Goal: Find specific page/section: Find specific page/section

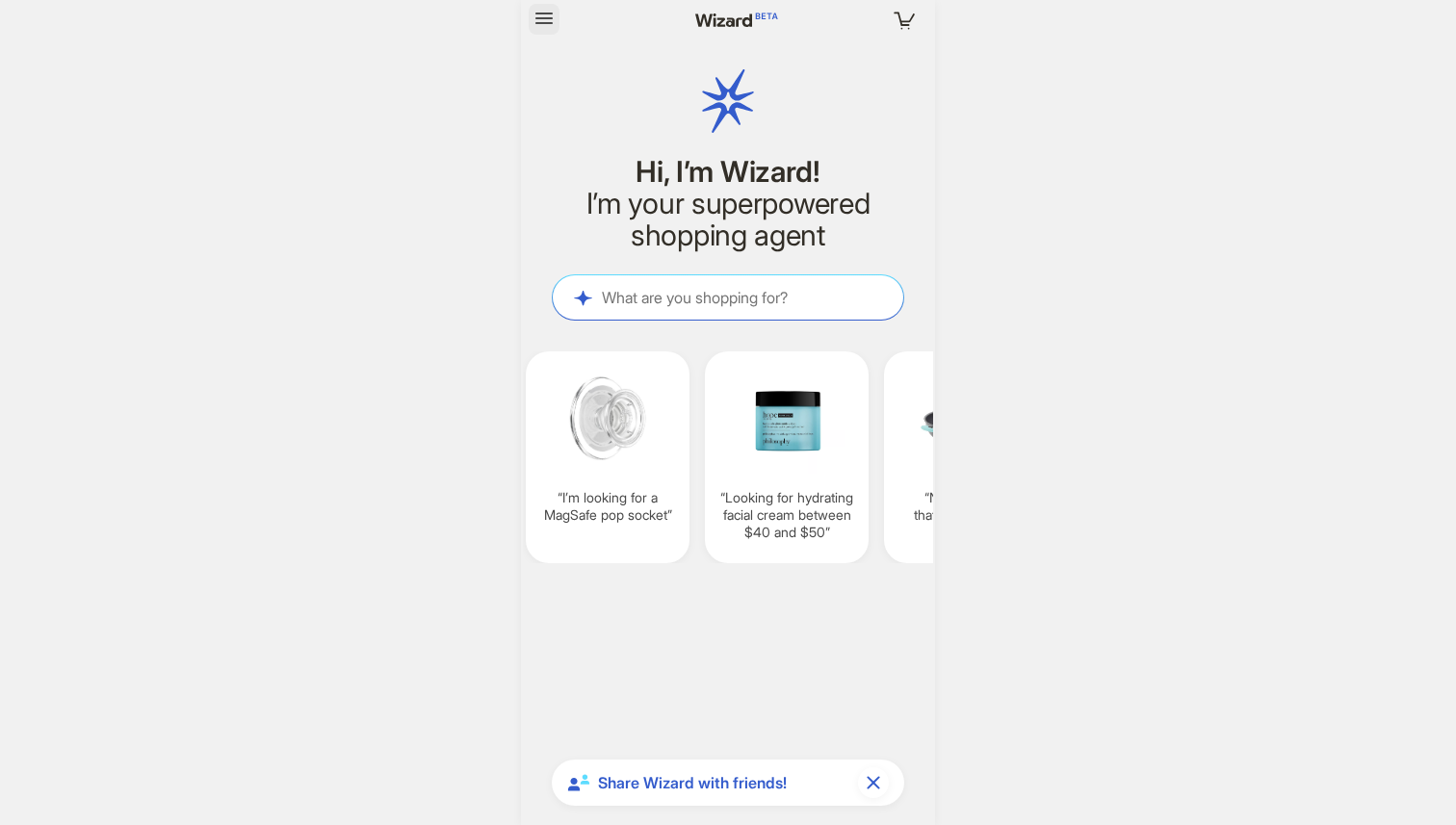
click at [547, 13] on icon "button" at bounding box center [544, 19] width 17 height 12
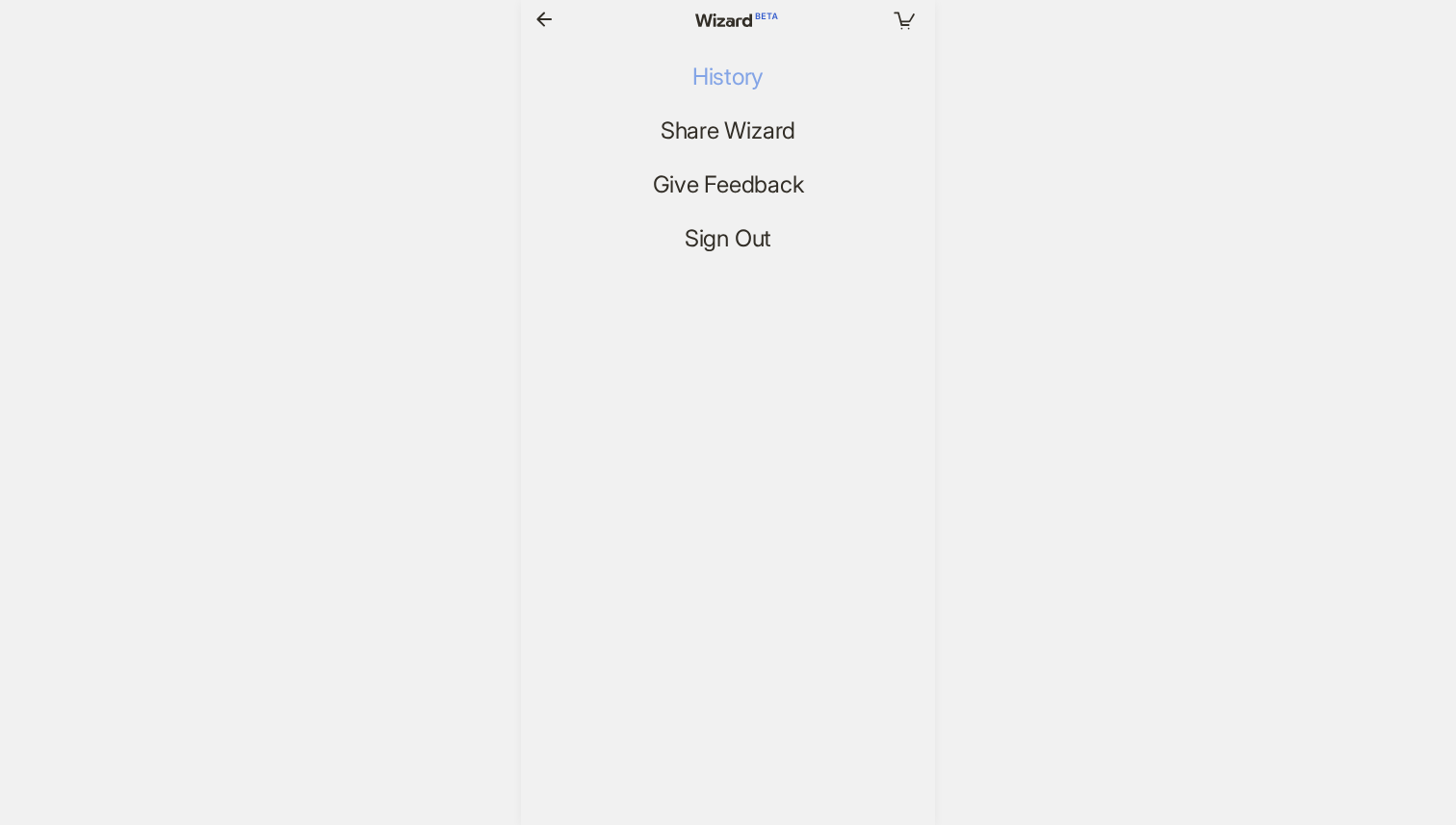
click at [724, 73] on span "History" at bounding box center [728, 77] width 71 height 28
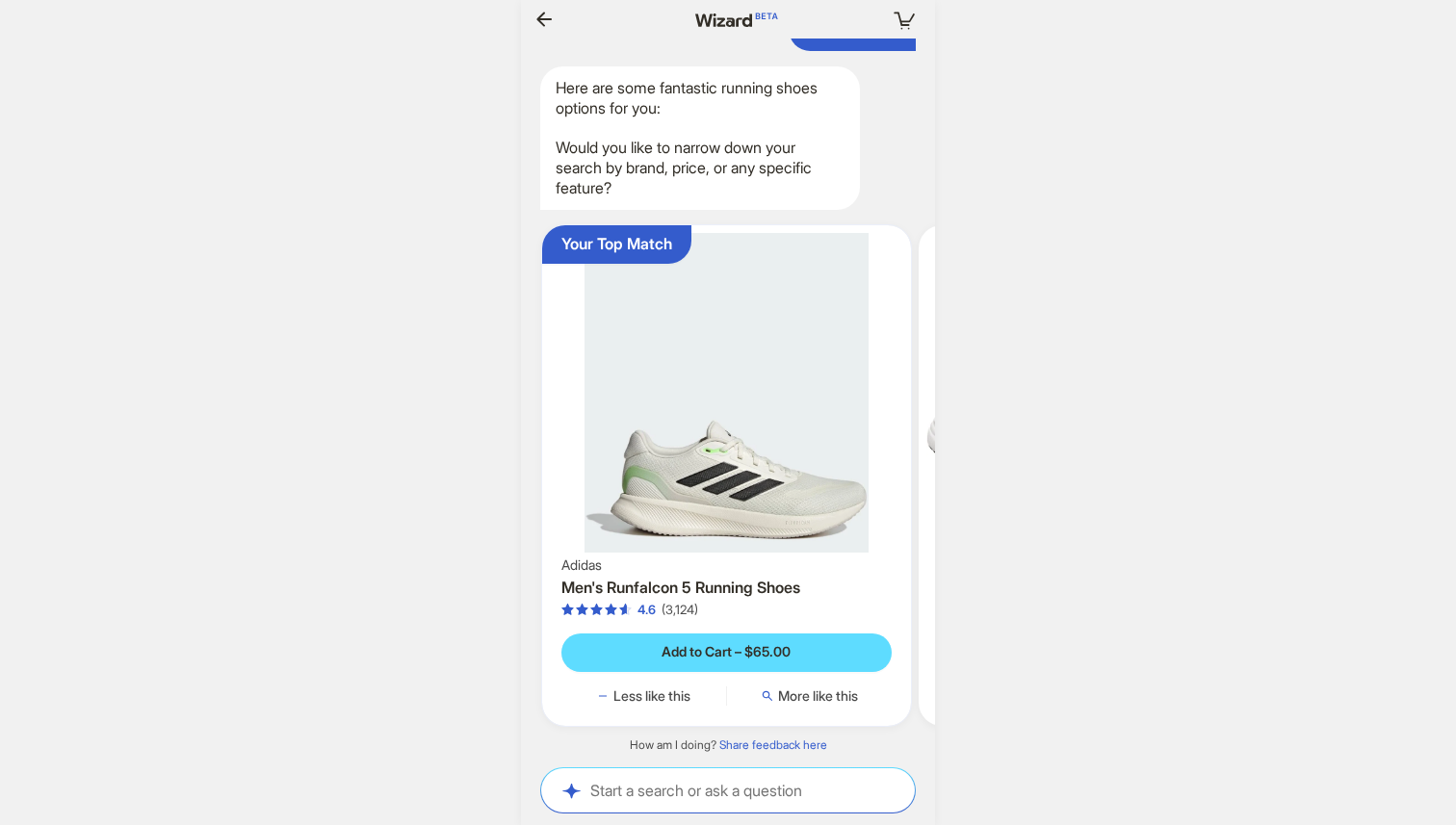
scroll to position [0, 181]
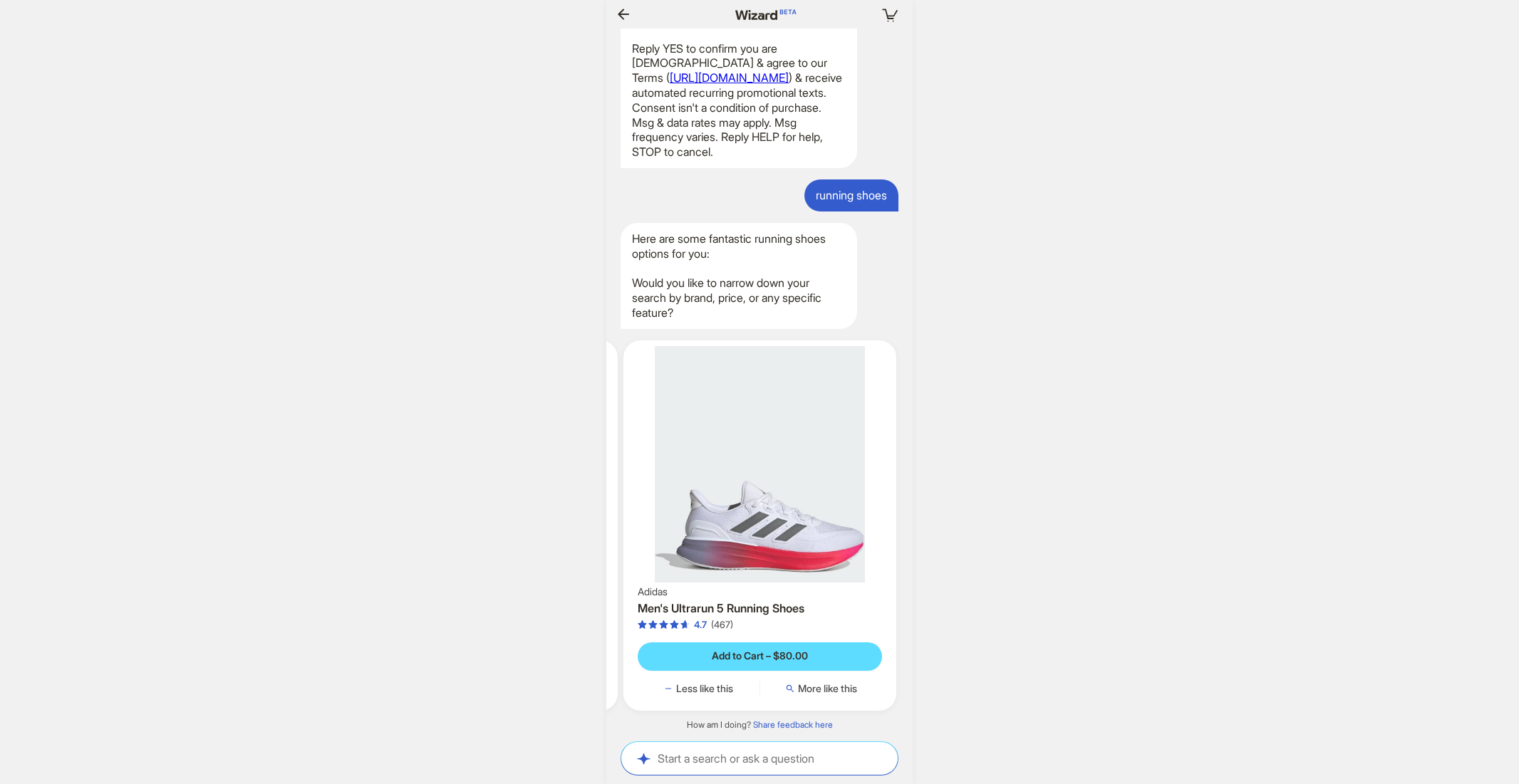
scroll to position [0, 1422]
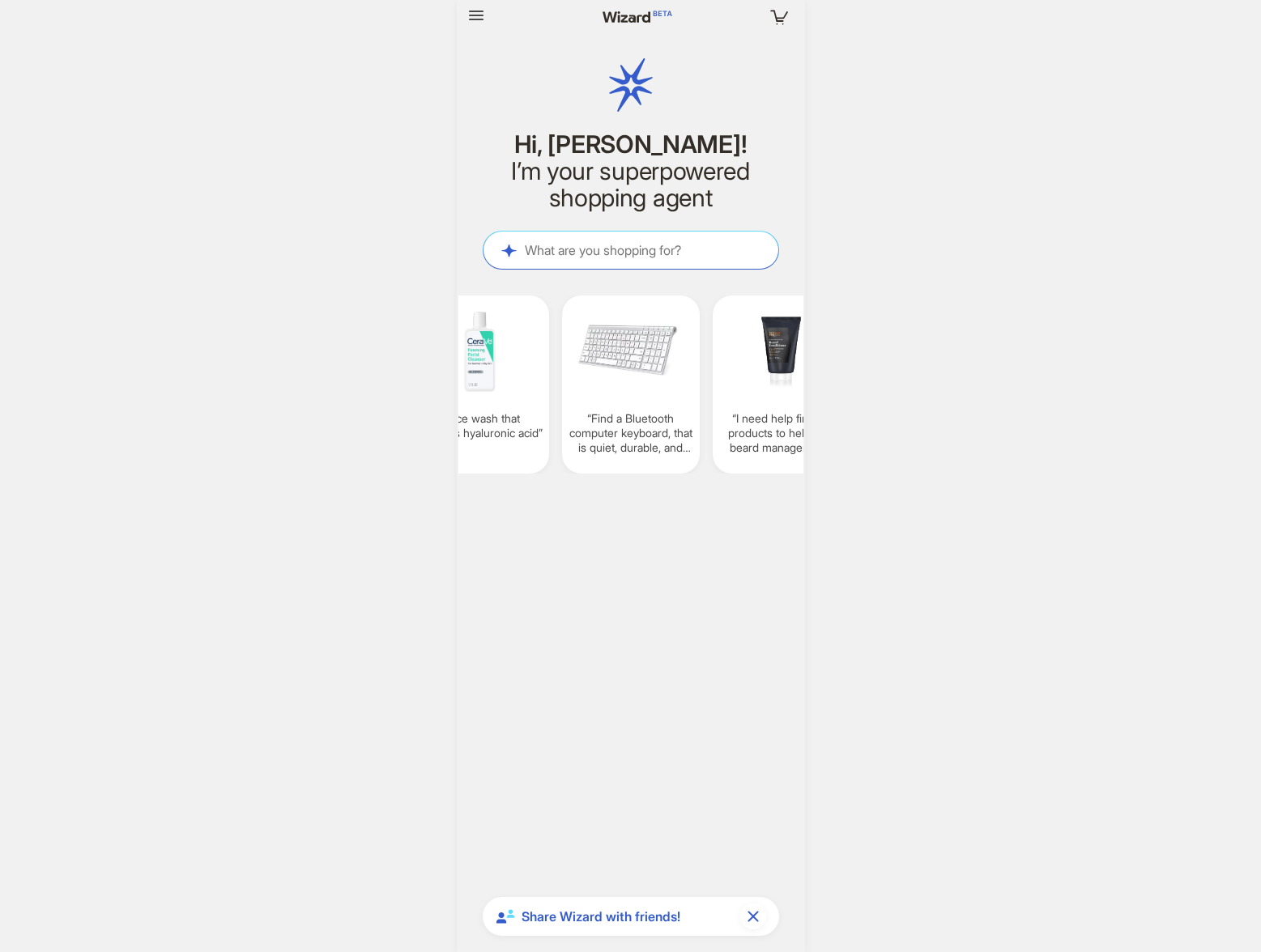
scroll to position [0, 1857]
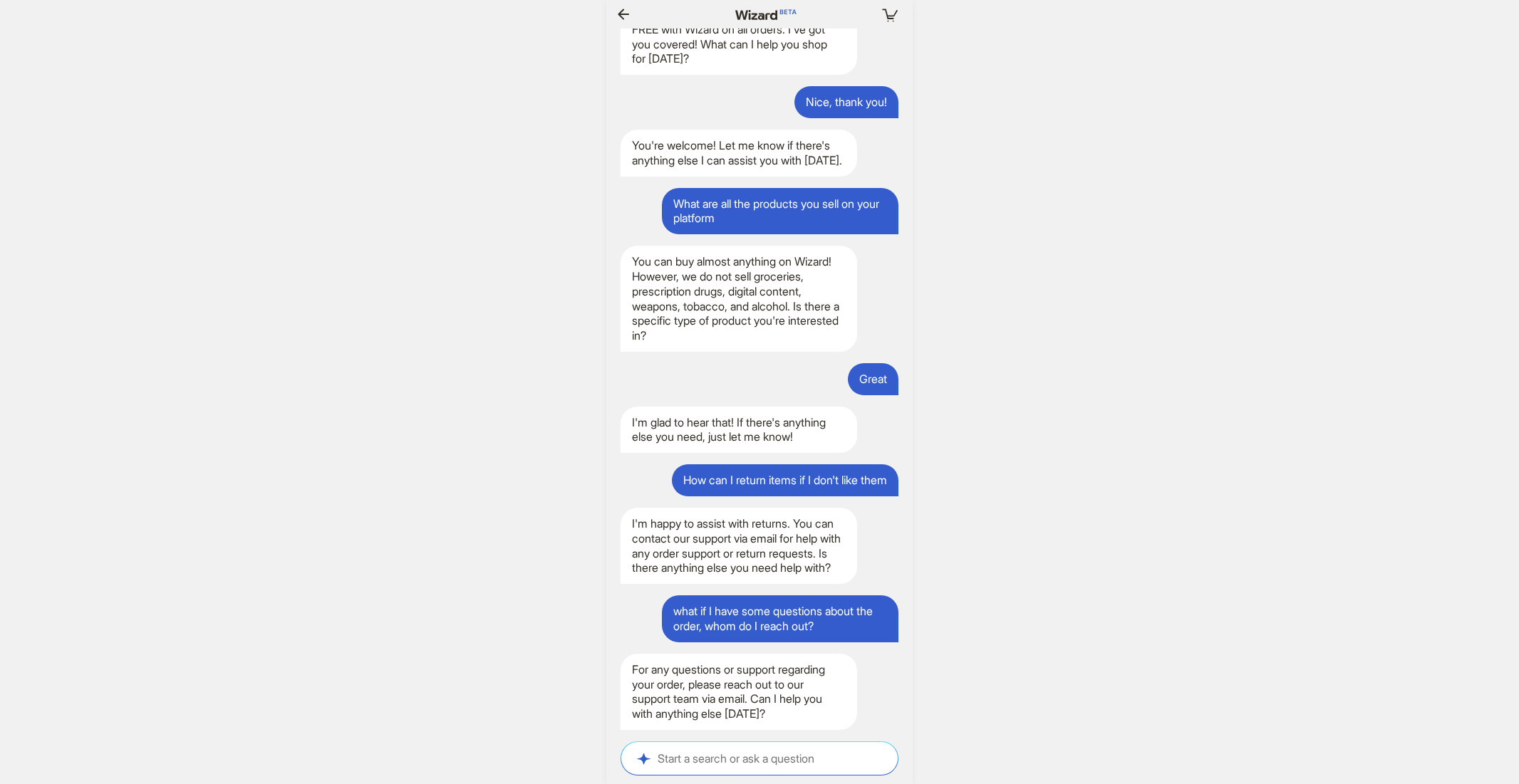
scroll to position [0, 1403]
